Goal: Task Accomplishment & Management: Complete application form

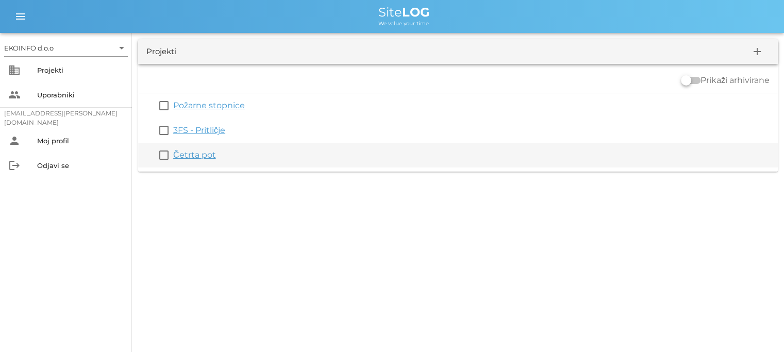
click at [191, 155] on link "Četrta pot" at bounding box center [194, 155] width 43 height 10
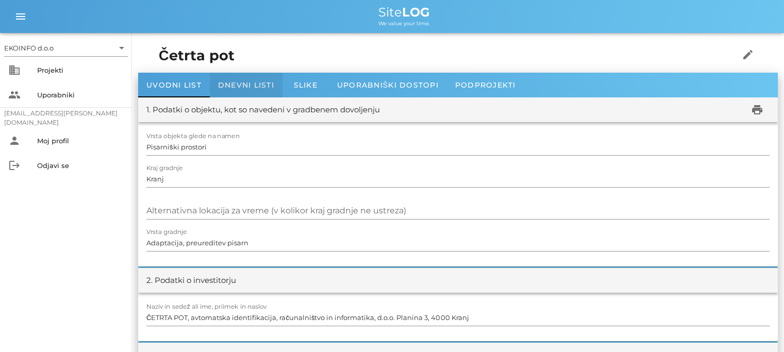
click at [239, 91] on div "Dnevni listi" at bounding box center [246, 85] width 73 height 25
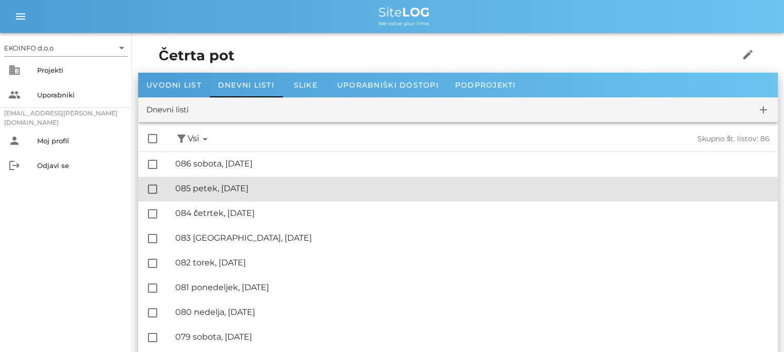
click at [231, 192] on div "🔏 085 petek, [DATE]" at bounding box center [472, 189] width 595 height 10
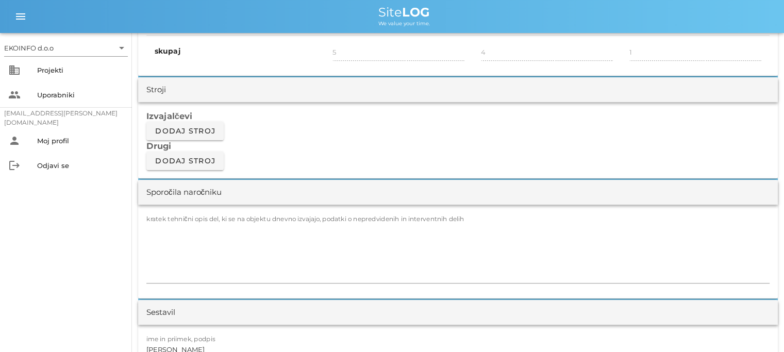
scroll to position [825, 0]
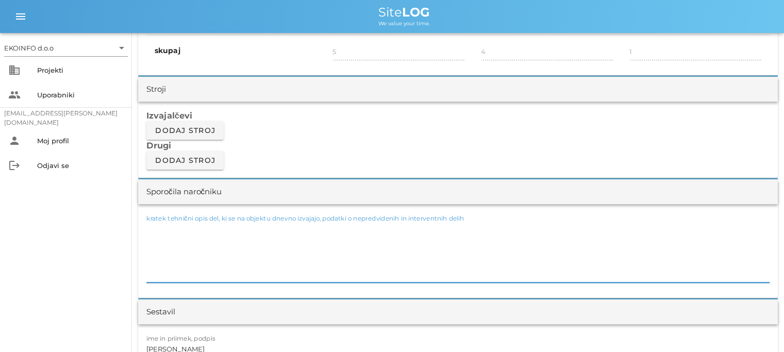
click at [158, 222] on textarea "kratek tehnični opis del, ki se na objektu dnevno izvajajo, podatki o nepredvid…" at bounding box center [457, 252] width 623 height 62
click at [281, 230] on textarea "-kitanje in bandažiranje V102 13,82m2 -kitanje in" at bounding box center [457, 252] width 623 height 62
click at [187, 242] on textarea "-kitanje in bandažiranje V102 13,82m2 ( skica ) -kitanje in" at bounding box center [457, 252] width 623 height 62
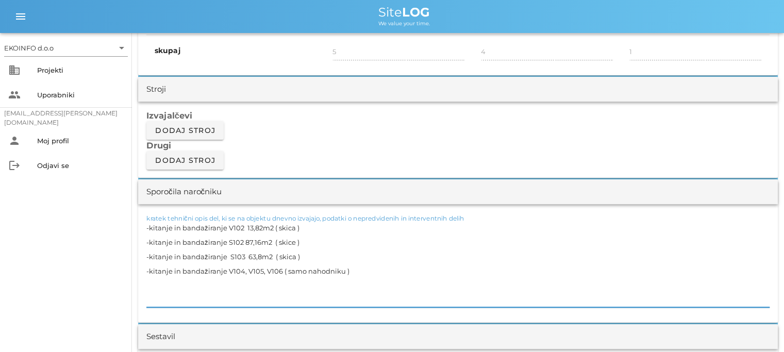
click at [314, 270] on textarea "-kitanje in bandažiranje V102 13,82m2 ( skica ) -kitanje in bandažiranje S102 8…" at bounding box center [457, 264] width 623 height 87
click at [350, 271] on textarea "-kitanje in bandažiranje V102 13,82m2 ( skica ) -kitanje in bandažiranje S102 8…" at bounding box center [457, 264] width 623 height 87
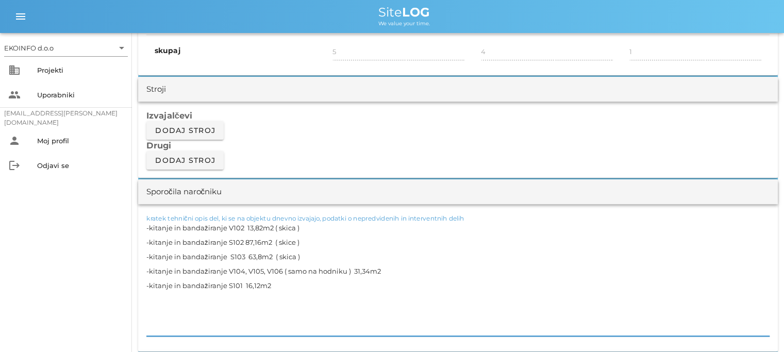
click at [395, 269] on textarea "-kitanje in bandažiranje V102 13,82m2 ( skica ) -kitanje in bandažiranje S102 8…" at bounding box center [457, 279] width 623 height 116
click at [274, 285] on textarea "-kitanje in bandažiranje V102 13,82m2 ( skica ) -kitanje in bandažiranje S102 8…" at bounding box center [457, 279] width 623 height 116
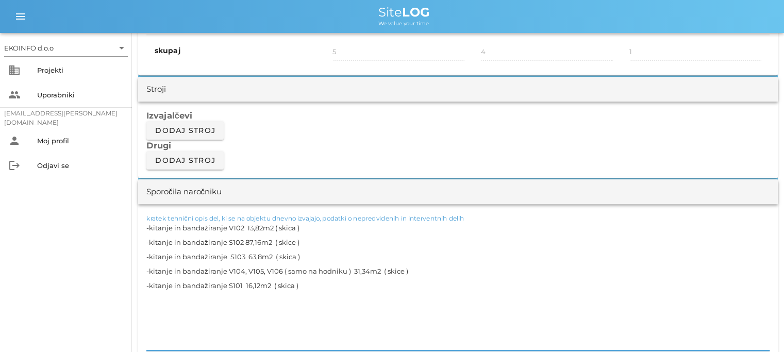
click at [155, 330] on textarea "-kitanje in bandažiranje V102 13,82m2 ( skica ) -kitanje in bandažiranje S102 8…" at bounding box center [457, 286] width 623 height 130
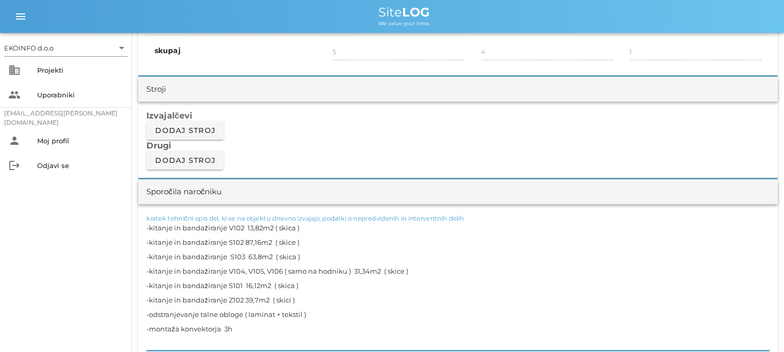
click at [310, 317] on textarea "-kitanje in bandažiranje V102 13,82m2 ( skica ) -kitanje in bandažiranje S102 8…" at bounding box center [457, 286] width 623 height 130
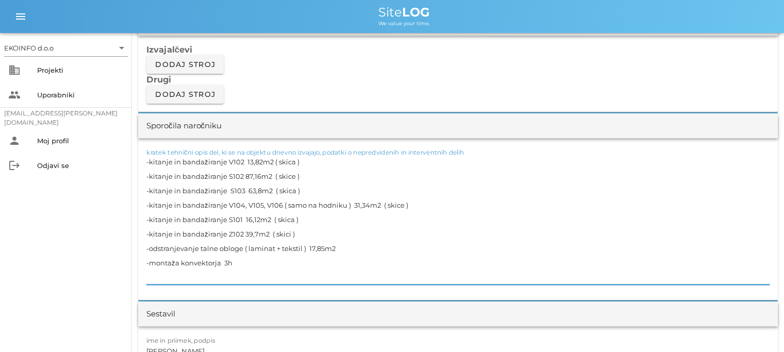
scroll to position [928, 0]
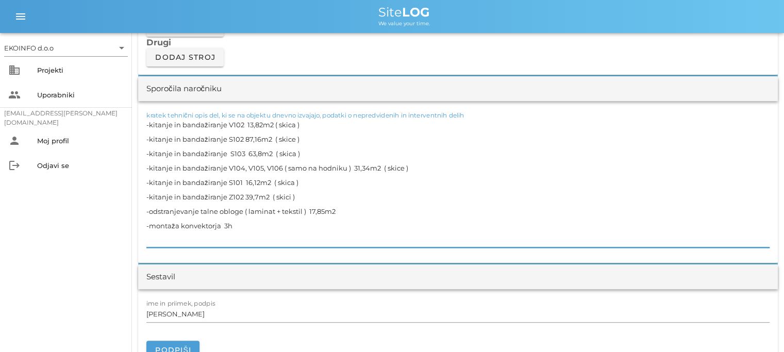
click at [244, 225] on textarea "-kitanje in bandažiranje V102 13,82m2 ( skica ) -kitanje in bandažiranje S102 8…" at bounding box center [457, 183] width 623 height 130
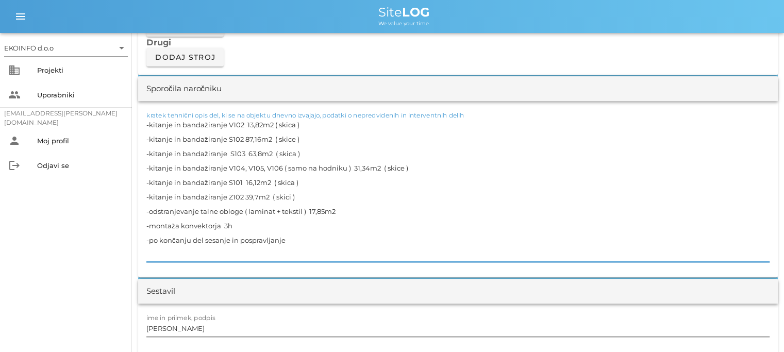
click at [198, 327] on input "[PERSON_NAME]" at bounding box center [457, 328] width 623 height 17
click at [241, 209] on textarea "-kitanje in bandažiranje V102 13,82m2 ( skica ) -kitanje in bandažiranje S102 8…" at bounding box center [457, 190] width 623 height 144
click at [220, 224] on textarea "-kitanje in bandažiranje V102 13,82m2 ( skica ) -kitanje in bandažiranje S102 8…" at bounding box center [457, 190] width 623 height 144
click at [258, 224] on textarea "-kitanje in bandažiranje V102 13,82m2 ( skica ) -kitanje in bandažiranje S102 8…" at bounding box center [457, 190] width 623 height 144
click at [195, 327] on input "[PERSON_NAME]" at bounding box center [457, 328] width 623 height 17
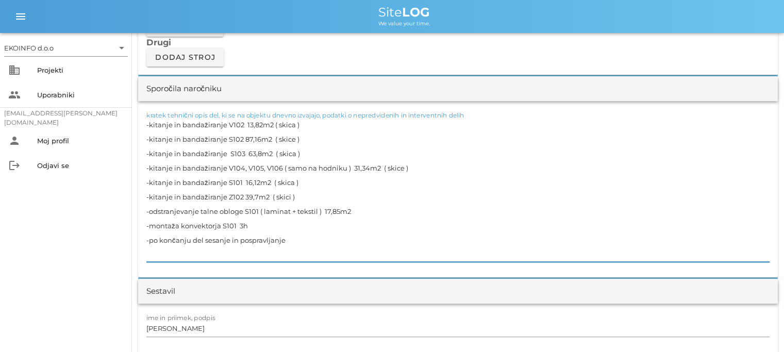
drag, startPoint x: 235, startPoint y: 224, endPoint x: 151, endPoint y: 220, distance: 84.7
click at [151, 220] on textarea "-kitanje in bandažiranje V102 13,82m2 ( skica ) -kitanje in bandažiranje S102 8…" at bounding box center [457, 190] width 623 height 144
click at [289, 239] on textarea "-kitanje in bandažiranje V102 13,82m2 ( skica ) -kitanje in bandažiranje S102 8…" at bounding box center [457, 190] width 623 height 144
click at [239, 224] on textarea "-kitanje in bandažiranje V102 13,82m2 ( skica ) -kitanje in bandažiranje S102 8…" at bounding box center [457, 190] width 623 height 144
click at [254, 223] on textarea "-kitanje in bandažiranje V102 13,82m2 ( skica ) -kitanje in bandažiranje S102 8…" at bounding box center [457, 190] width 623 height 144
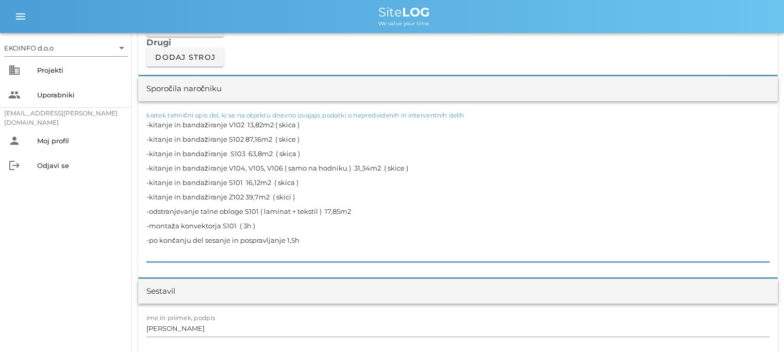
click at [286, 237] on textarea "-kitanje in bandažiranje V102 13,82m2 ( skica ) -kitanje in bandažiranje S102 8…" at bounding box center [457, 190] width 623 height 144
click at [303, 239] on textarea "-kitanje in bandažiranje V102 13,82m2 ( skica ) -kitanje in bandažiranje S102 8…" at bounding box center [457, 190] width 623 height 144
click at [268, 228] on textarea "-kitanje in bandažiranje V102 13,82m2 ( skica ) -kitanje in bandažiranje S102 8…" at bounding box center [457, 190] width 623 height 144
type textarea "-kitanje in bandažiranje V102 13,82m2 ( skica ) -kitanje in bandažiranje S102 8…"
click at [192, 330] on input "[PERSON_NAME]" at bounding box center [457, 328] width 623 height 17
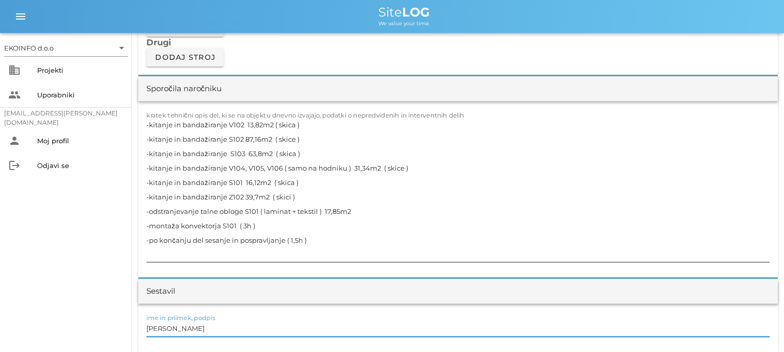
click at [219, 225] on textarea "-kitanje in bandažiranje V102 13,82m2 ( skica ) -kitanje in bandažiranje S102 8…" at bounding box center [457, 190] width 623 height 144
click at [188, 330] on input "[PERSON_NAME]" at bounding box center [457, 328] width 623 height 17
